Goal: Transaction & Acquisition: Purchase product/service

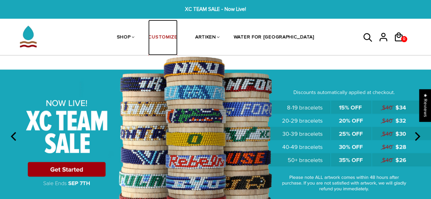
click at [177, 39] on link "CUSTOMIZE" at bounding box center [162, 38] width 29 height 36
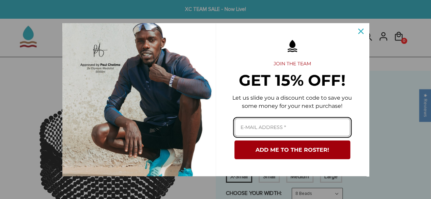
click at [307, 124] on input "Email field" at bounding box center [292, 128] width 116 height 18
type input "will_lamb@yahoo.com"
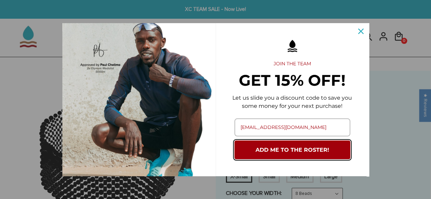
click at [304, 151] on button "ADD ME TO THE ROSTER!" at bounding box center [292, 150] width 116 height 19
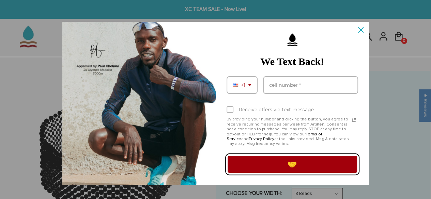
click at [303, 164] on button "🤝" at bounding box center [291, 164] width 131 height 19
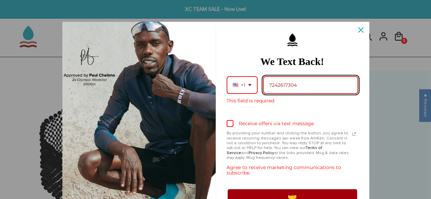
type input "7242617304"
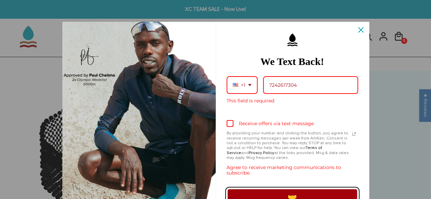
click at [305, 191] on button "🤝" at bounding box center [291, 197] width 131 height 19
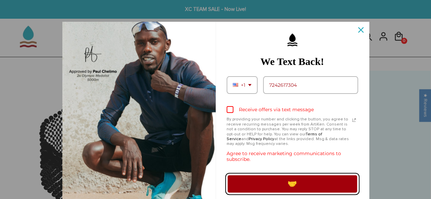
click at [337, 182] on button "🤝" at bounding box center [291, 183] width 131 height 19
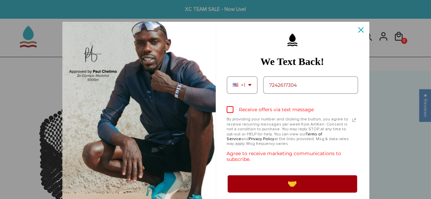
click at [226, 106] on label "Receive offers via text message" at bounding box center [291, 109] width 131 height 15
click at [226, 108] on input "Receive offers via text message" at bounding box center [228, 110] width 4 height 4
checkbox input "true"
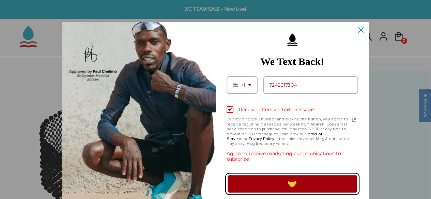
click at [255, 177] on button "🤝" at bounding box center [291, 183] width 131 height 19
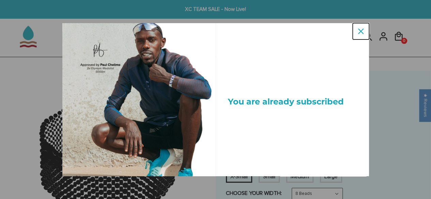
click at [357, 32] on div "Close" at bounding box center [360, 31] width 11 height 11
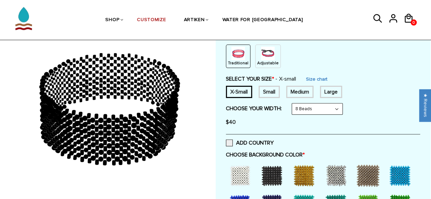
scroll to position [85, 0]
click at [304, 87] on div "Medium" at bounding box center [299, 91] width 27 height 12
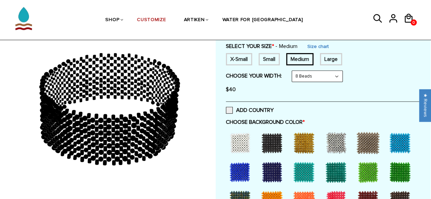
scroll to position [119, 0]
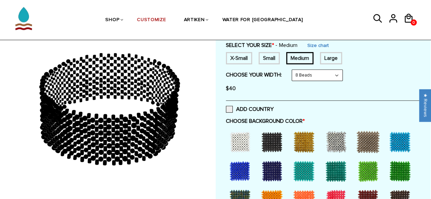
click at [271, 139] on div at bounding box center [271, 141] width 27 height 27
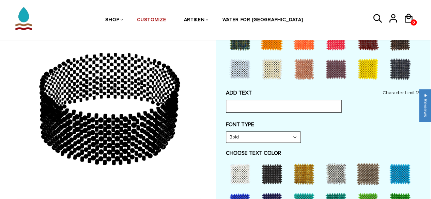
scroll to position [279, 0]
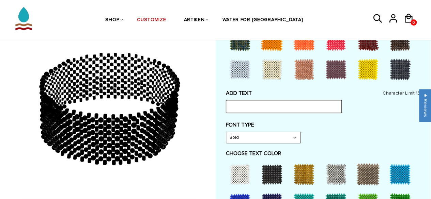
click at [303, 104] on input "text" at bounding box center [284, 106] width 116 height 13
type input "UCCS"
click at [287, 135] on select "Bold" at bounding box center [263, 137] width 74 height 11
click at [357, 122] on label "FONT TYPE" at bounding box center [323, 125] width 194 height 7
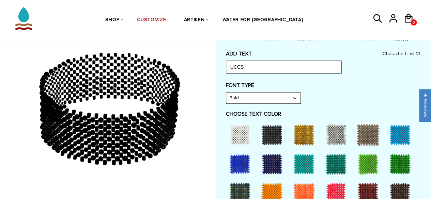
scroll to position [330, 0]
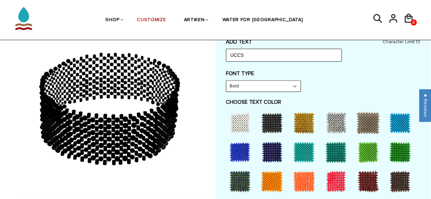
click at [303, 122] on div at bounding box center [303, 122] width 27 height 27
click at [243, 114] on div at bounding box center [239, 122] width 27 height 27
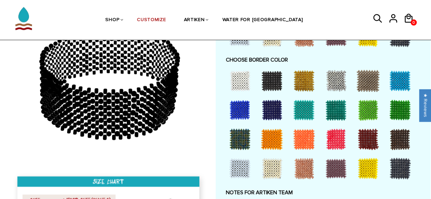
scroll to position [506, 0]
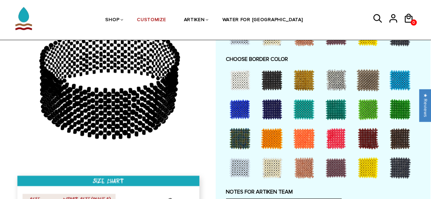
click at [313, 77] on div at bounding box center [303, 79] width 27 height 27
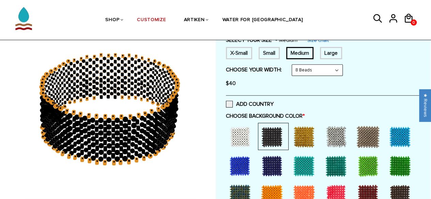
scroll to position [124, 0]
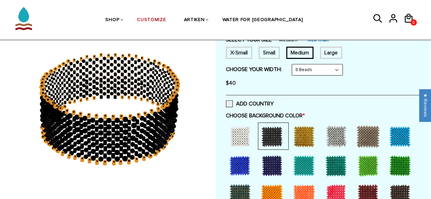
click at [304, 68] on select "8 Beads 6 Beads 10 Beads" at bounding box center [317, 69] width 50 height 11
click at [293, 64] on select "8 Beads 6 Beads 10 Beads" at bounding box center [317, 69] width 50 height 11
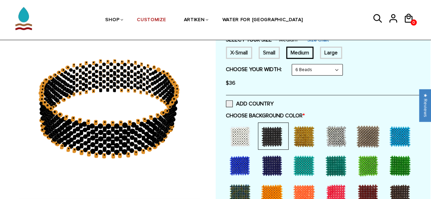
click at [319, 70] on select "8 Beads 6 Beads 10 Beads" at bounding box center [317, 69] width 50 height 11
click at [293, 64] on select "8 Beads 6 Beads 10 Beads" at bounding box center [317, 69] width 50 height 11
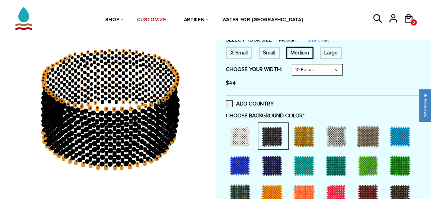
click at [320, 70] on select "8 Beads 6 Beads 10 Beads" at bounding box center [317, 69] width 50 height 11
click at [293, 64] on select "8 Beads 6 Beads 10 Beads" at bounding box center [317, 69] width 50 height 11
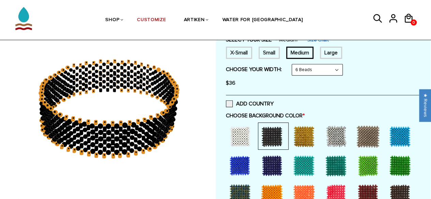
click at [322, 71] on select "8 Beads 6 Beads 10 Beads" at bounding box center [317, 69] width 50 height 11
select select "8-beads"
click at [293, 64] on select "8 Beads 6 Beads 10 Beads" at bounding box center [317, 69] width 50 height 11
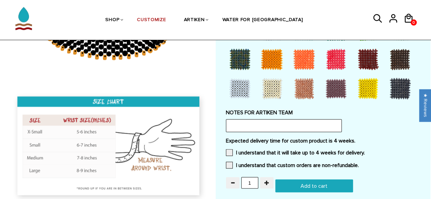
scroll to position [618, 0]
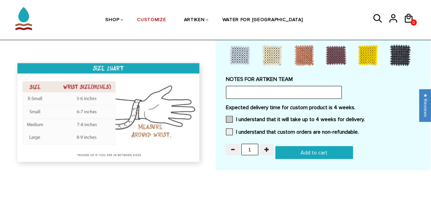
click at [229, 117] on span at bounding box center [229, 119] width 7 height 7
click at [365, 117] on input "I understand that it will take up to 4 weeks for delivery." at bounding box center [365, 117] width 0 height 0
click at [229, 131] on span at bounding box center [229, 131] width 7 height 7
click at [359, 130] on input "I understand that custom orders are non-refundable." at bounding box center [359, 130] width 0 height 0
click at [251, 92] on input "text" at bounding box center [284, 92] width 116 height 13
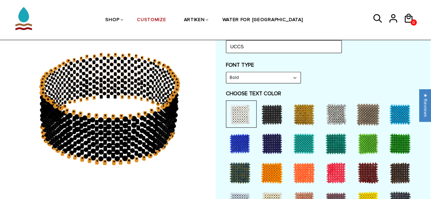
scroll to position [325, 0]
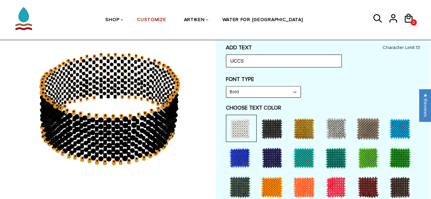
type input "If you can"
click at [265, 56] on input "UCCS" at bounding box center [284, 60] width 116 height 13
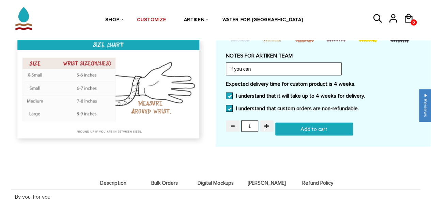
scroll to position [648, 0]
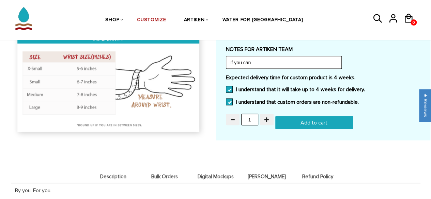
type input "UCCS XCTF"
click at [271, 60] on input "If you can" at bounding box center [284, 62] width 116 height 13
type input "If you can squeeze the UCCS Mountain Lion logo that would be great and if not n…"
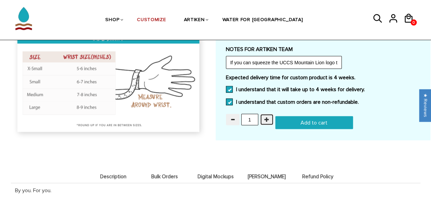
click at [270, 117] on button "button" at bounding box center [267, 120] width 14 height 12
type input "3"
click at [254, 117] on input "3" at bounding box center [249, 120] width 17 height 12
type input "0"
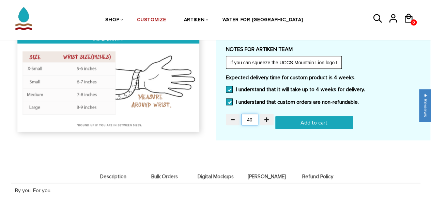
type input "40"
click at [284, 123] on input "Add to cart" at bounding box center [314, 122] width 78 height 13
type input "Adding.."
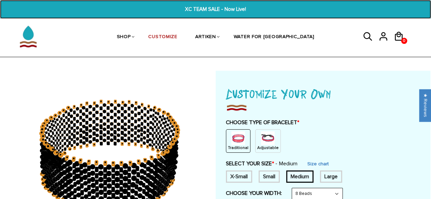
click at [210, 9] on span "XC TEAM SALE - Now Live!" at bounding box center [216, 9] width 164 height 8
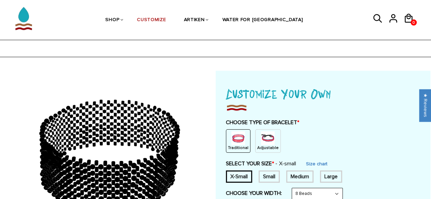
scroll to position [57, 0]
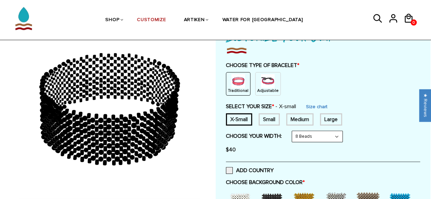
click at [308, 118] on div "Medium" at bounding box center [299, 119] width 27 height 12
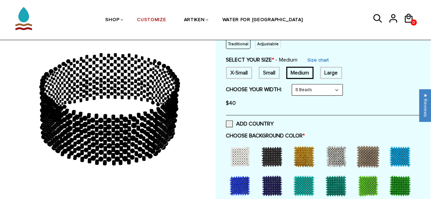
scroll to position [104, 0]
click at [271, 154] on div at bounding box center [271, 156] width 27 height 27
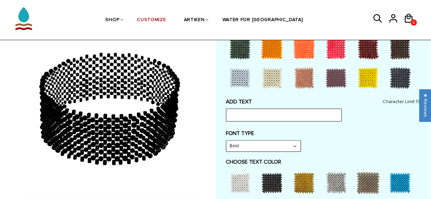
scroll to position [272, 0]
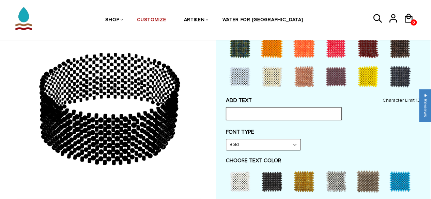
click at [279, 113] on input "text" at bounding box center [284, 113] width 116 height 13
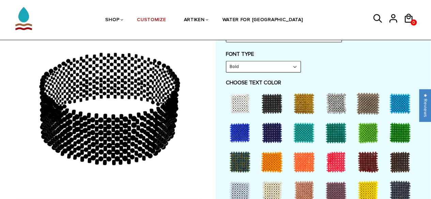
scroll to position [351, 0]
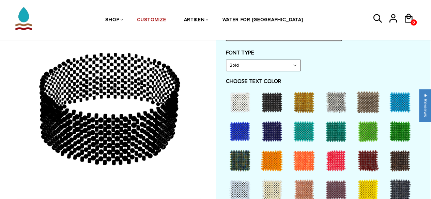
type input "UCCS"
click at [244, 96] on div at bounding box center [239, 102] width 27 height 27
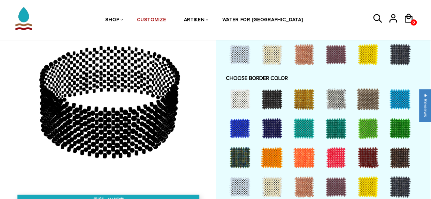
scroll to position [489, 0]
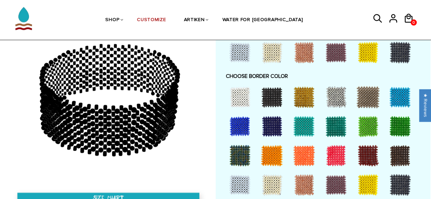
click at [309, 101] on div at bounding box center [303, 96] width 27 height 27
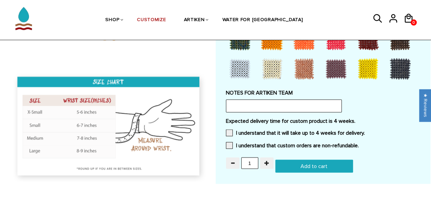
scroll to position [602, 0]
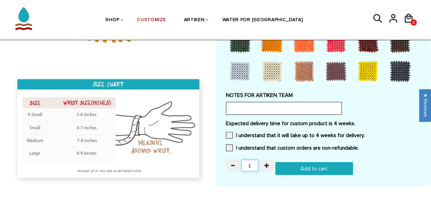
click at [252, 164] on input "1" at bounding box center [249, 166] width 17 height 12
type input "40"
click at [230, 133] on span at bounding box center [229, 135] width 7 height 7
click at [365, 133] on input "I understand that it will take up to 4 weeks for delivery." at bounding box center [365, 133] width 0 height 0
click at [230, 145] on span at bounding box center [229, 147] width 7 height 7
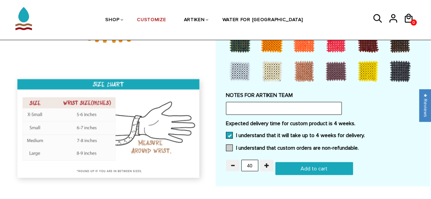
click at [359, 146] on input "I understand that custom orders are non-refundable." at bounding box center [359, 146] width 0 height 0
click at [296, 165] on input "Add to cart" at bounding box center [314, 168] width 78 height 13
type input "Add to cart"
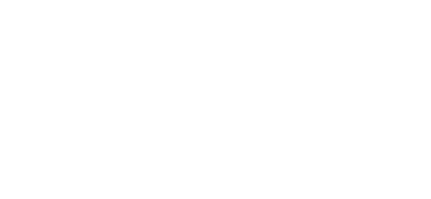
scroll to position [602, 0]
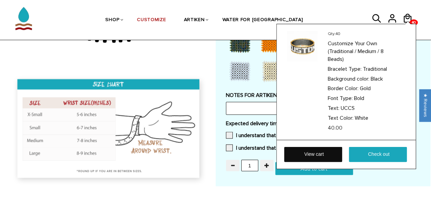
click at [322, 155] on link "View cart" at bounding box center [313, 154] width 58 height 15
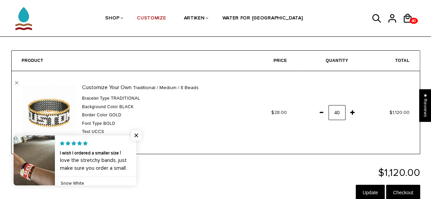
scroll to position [19, 0]
click at [134, 137] on span "Close popup widget" at bounding box center [136, 135] width 10 height 10
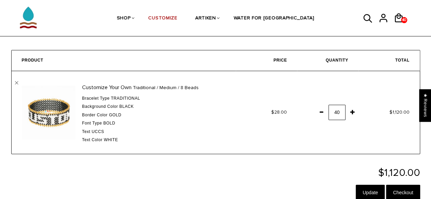
scroll to position [0, 0]
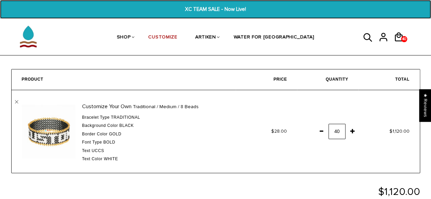
click at [190, 9] on span "XC TEAM SALE - Now Live!" at bounding box center [216, 9] width 164 height 8
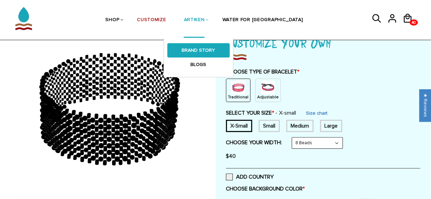
scroll to position [51, 0]
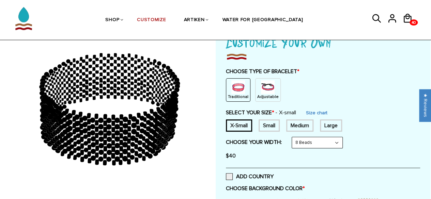
click at [306, 124] on div "Medium" at bounding box center [299, 126] width 27 height 12
click at [308, 142] on select "8 Beads 6 Beads 10 Beads" at bounding box center [317, 142] width 50 height 11
select select "6-beads"
click at [293, 137] on select "8 Beads 6 Beads 10 Beads" at bounding box center [317, 142] width 50 height 11
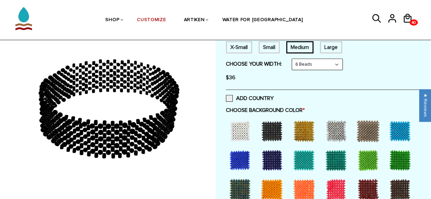
scroll to position [135, 0]
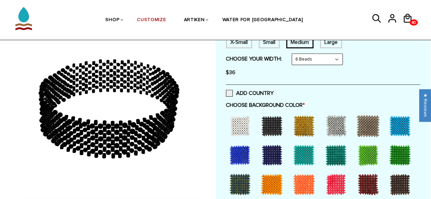
click at [272, 130] on div at bounding box center [271, 125] width 27 height 27
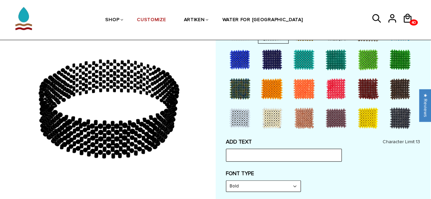
scroll to position [234, 0]
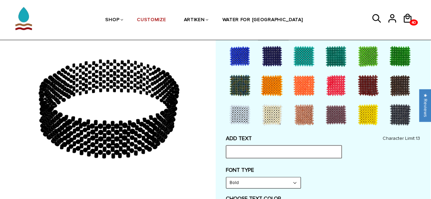
click at [268, 152] on input "text" at bounding box center [284, 151] width 116 height 13
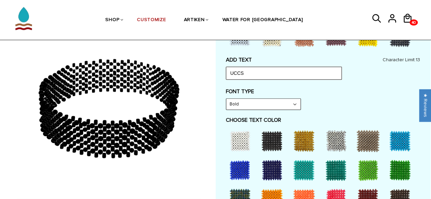
scroll to position [319, 0]
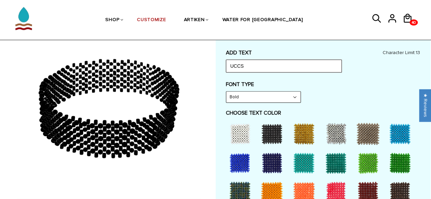
type input "UCCS"
click at [242, 131] on div at bounding box center [239, 133] width 27 height 27
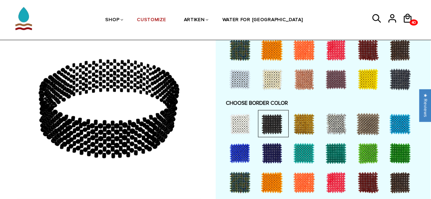
scroll to position [463, 0]
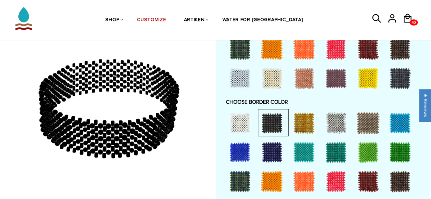
click at [306, 116] on div at bounding box center [303, 122] width 27 height 27
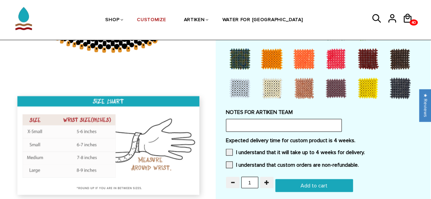
scroll to position [589, 0]
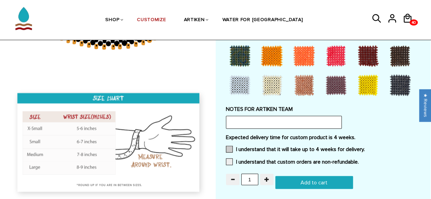
click at [234, 150] on label "I understand that it will take up to 4 weeks for delivery." at bounding box center [295, 149] width 139 height 7
click at [365, 147] on input "I understand that it will take up to 4 weeks for delivery." at bounding box center [365, 147] width 0 height 0
click at [230, 162] on span at bounding box center [229, 161] width 7 height 7
click at [359, 160] on input "I understand that custom orders are non-refundable." at bounding box center [359, 160] width 0 height 0
click at [253, 175] on input "1" at bounding box center [249, 180] width 17 height 12
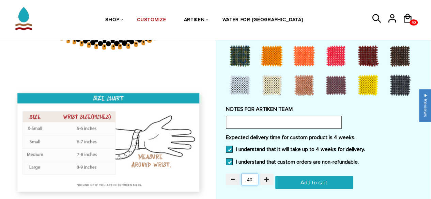
type input "40"
click at [319, 186] on input "Add to cart" at bounding box center [314, 182] width 78 height 13
type input "Add to cart"
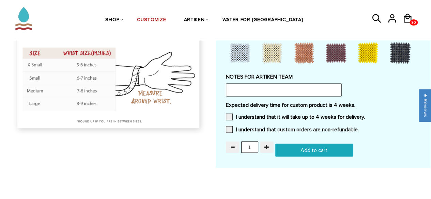
scroll to position [589, 0]
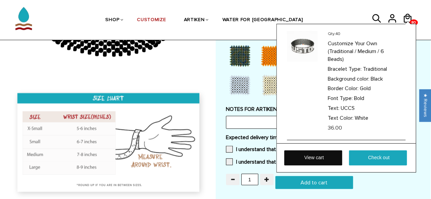
click at [319, 153] on link "View cart" at bounding box center [313, 158] width 58 height 15
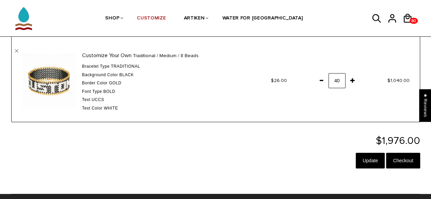
scroll to position [132, 0]
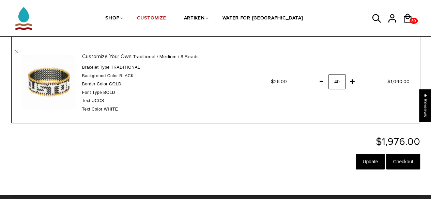
click at [322, 81] on span at bounding box center [321, 81] width 12 height 12
click at [341, 81] on input "40" at bounding box center [336, 81] width 17 height 15
type input "39"
click at [341, 81] on input "39" at bounding box center [336, 81] width 17 height 15
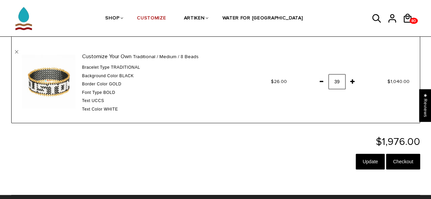
click at [336, 81] on input "39" at bounding box center [336, 81] width 17 height 15
click at [323, 79] on span at bounding box center [321, 81] width 12 height 12
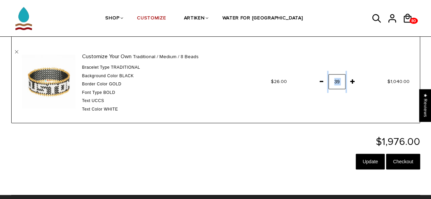
click at [323, 79] on span at bounding box center [321, 81] width 12 height 12
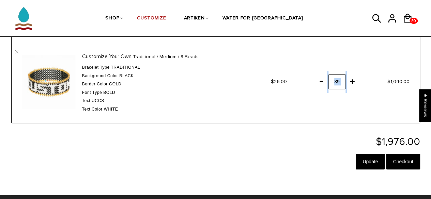
click at [323, 79] on span at bounding box center [321, 81] width 12 height 12
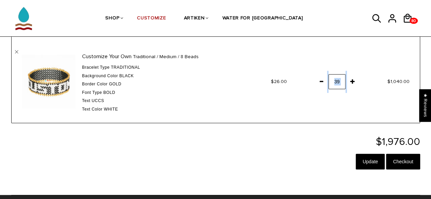
click at [323, 79] on span at bounding box center [321, 81] width 12 height 12
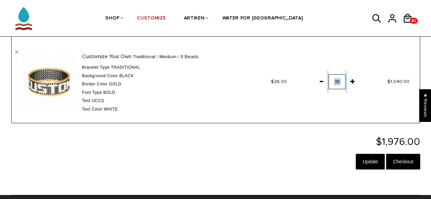
click at [323, 79] on span at bounding box center [321, 81] width 12 height 12
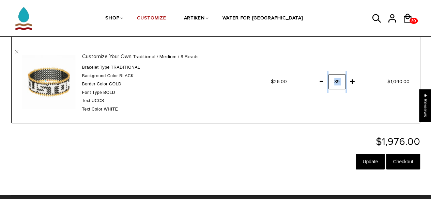
click at [323, 79] on span at bounding box center [321, 81] width 12 height 12
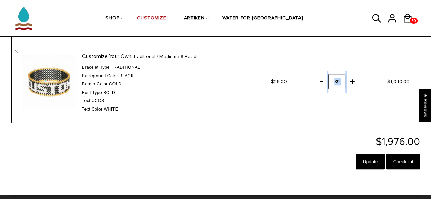
click at [323, 79] on span at bounding box center [321, 81] width 12 height 12
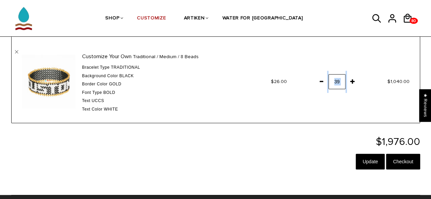
click at [323, 79] on span at bounding box center [321, 81] width 12 height 12
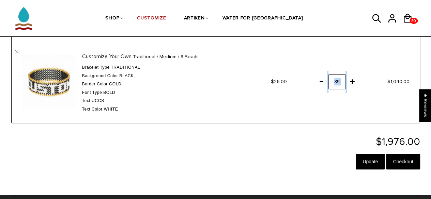
click at [323, 79] on span at bounding box center [321, 81] width 12 height 12
click at [365, 166] on input "Update" at bounding box center [370, 162] width 29 height 16
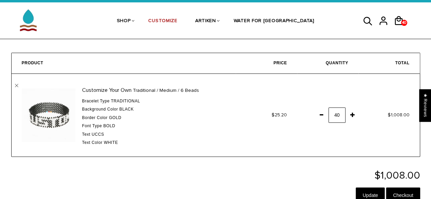
scroll to position [17, 0]
